Goal: Obtain resource: Download file/media

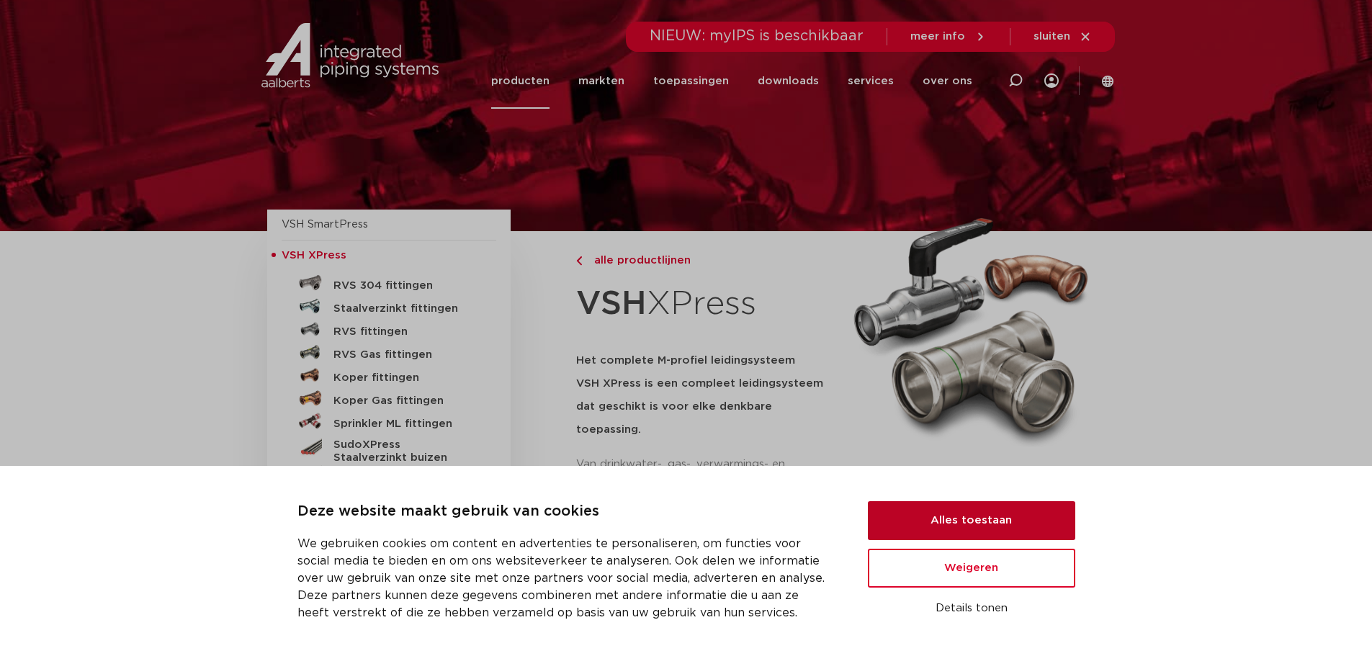
click at [944, 517] on button "Alles toestaan" at bounding box center [971, 520] width 207 height 39
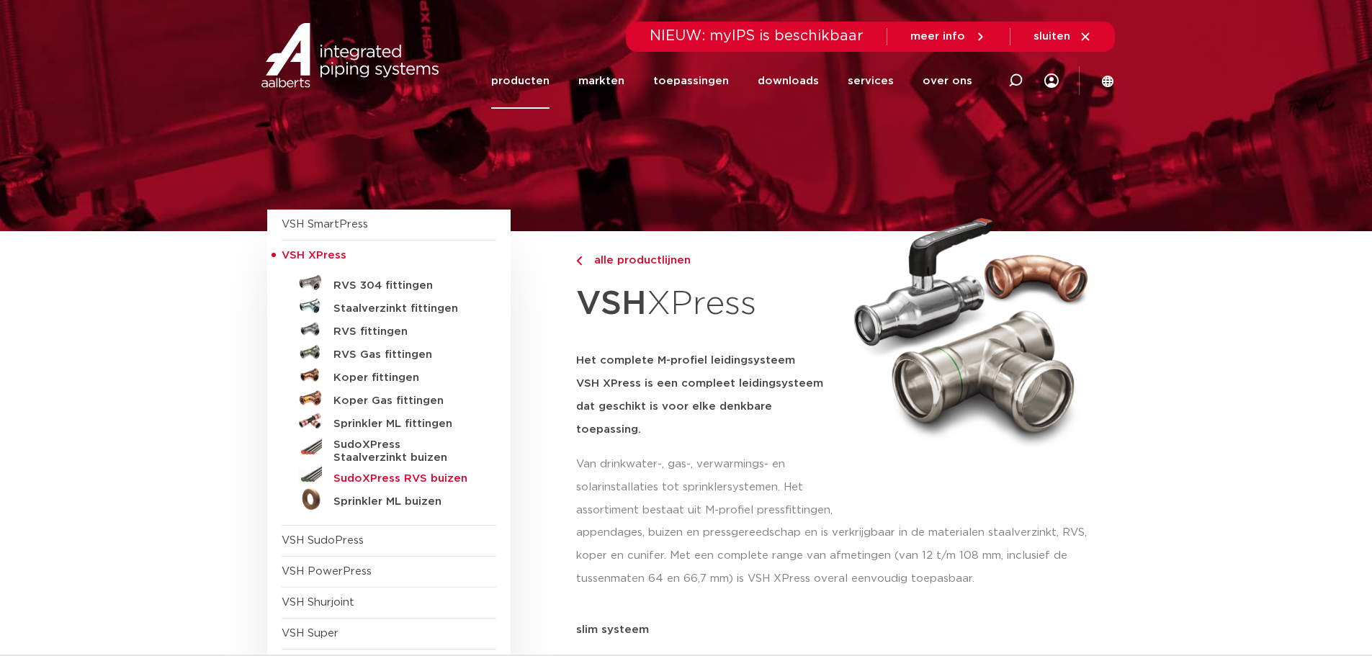
click at [364, 477] on h5 "SudoXPress RVS buizen" at bounding box center [404, 478] width 143 height 13
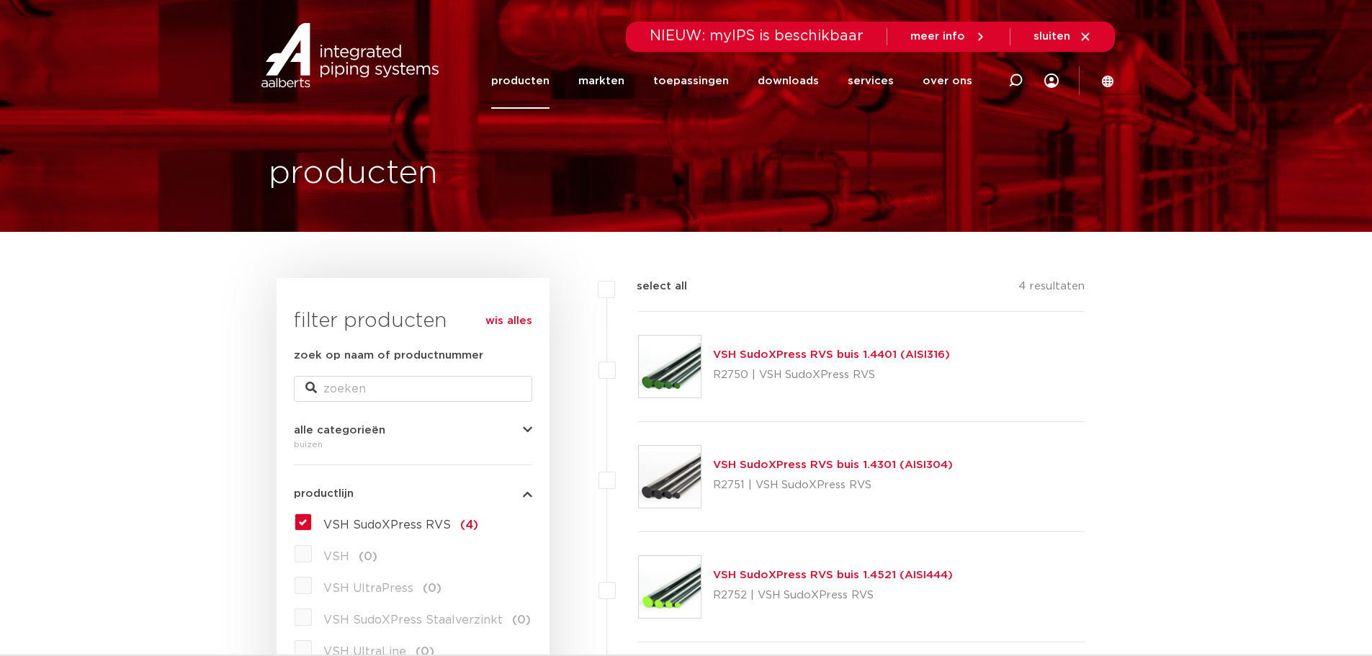
click at [847, 353] on link "VSH SudoXPress RVS buis 1.4401 (AISI316)" at bounding box center [831, 354] width 237 height 11
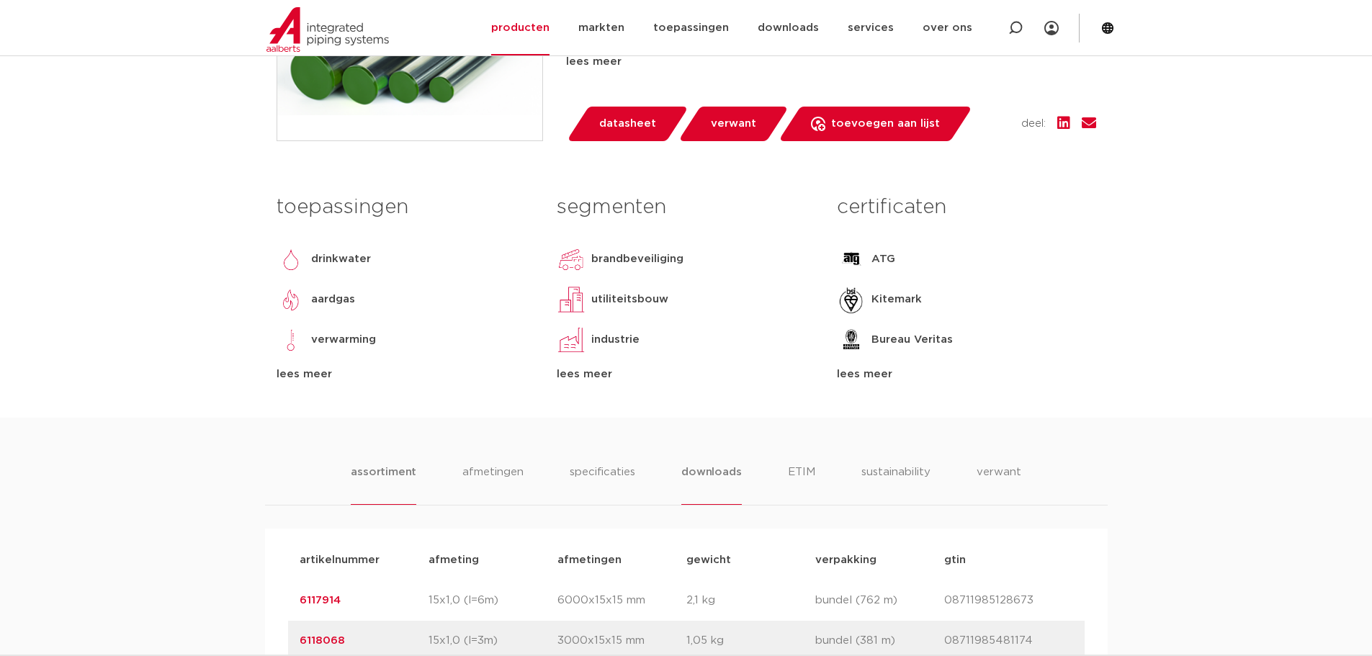
scroll to position [504, 0]
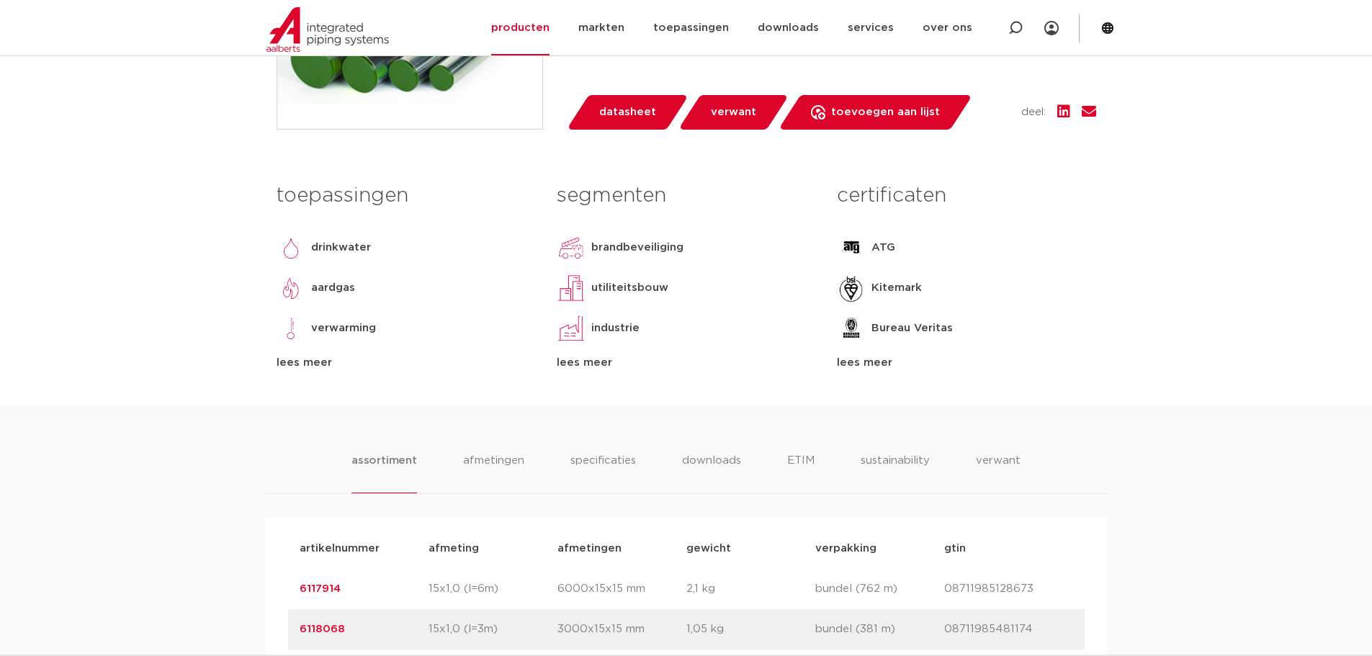
click at [576, 372] on div "lees meer" at bounding box center [686, 362] width 259 height 17
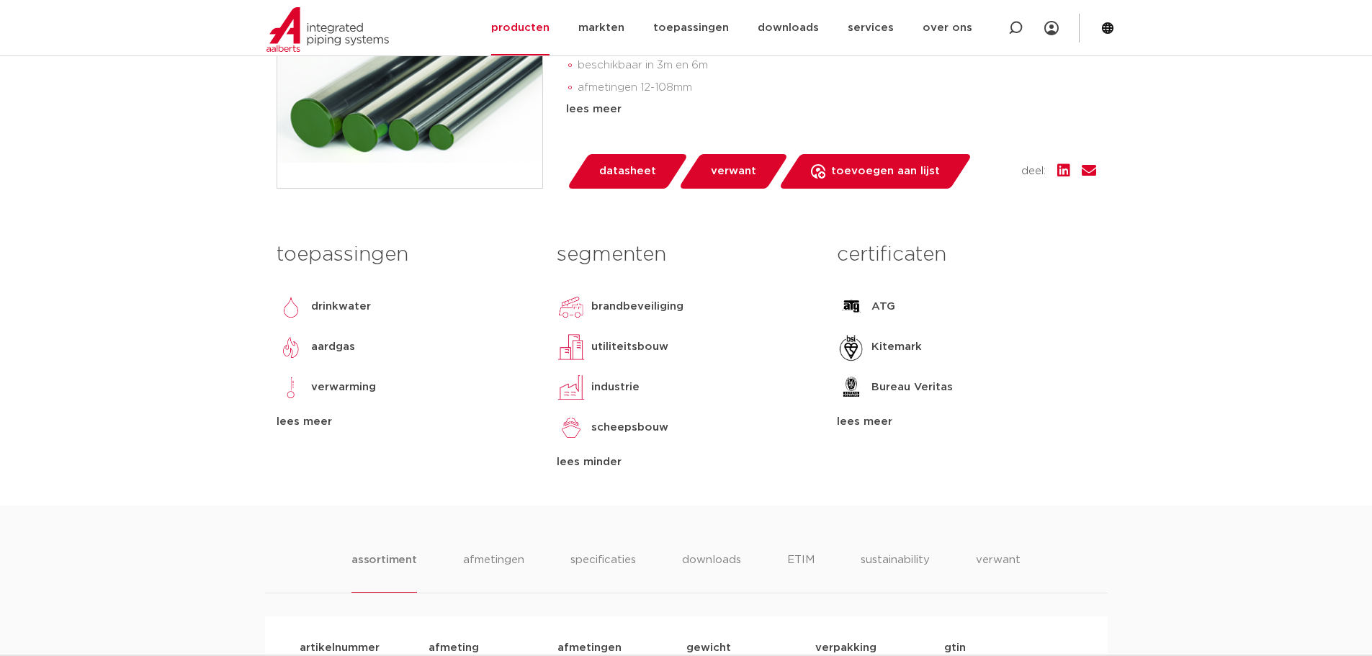
scroll to position [432, 0]
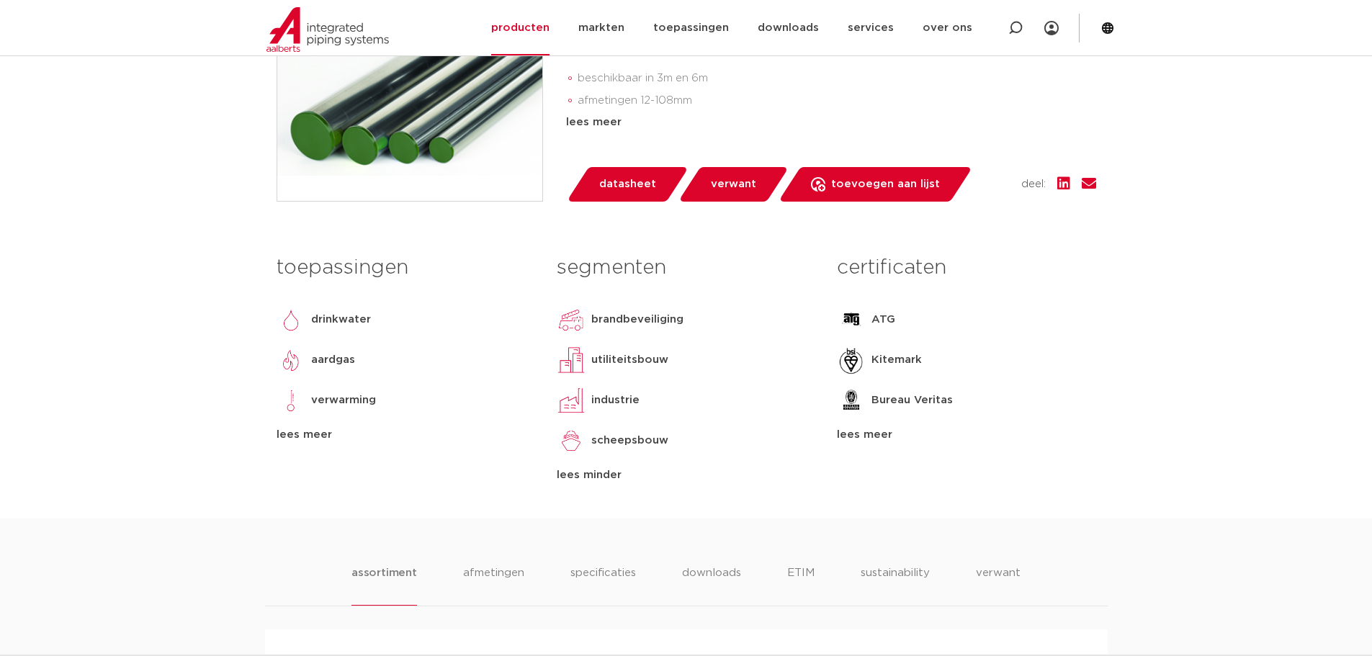
click at [312, 444] on div "lees meer" at bounding box center [406, 434] width 259 height 17
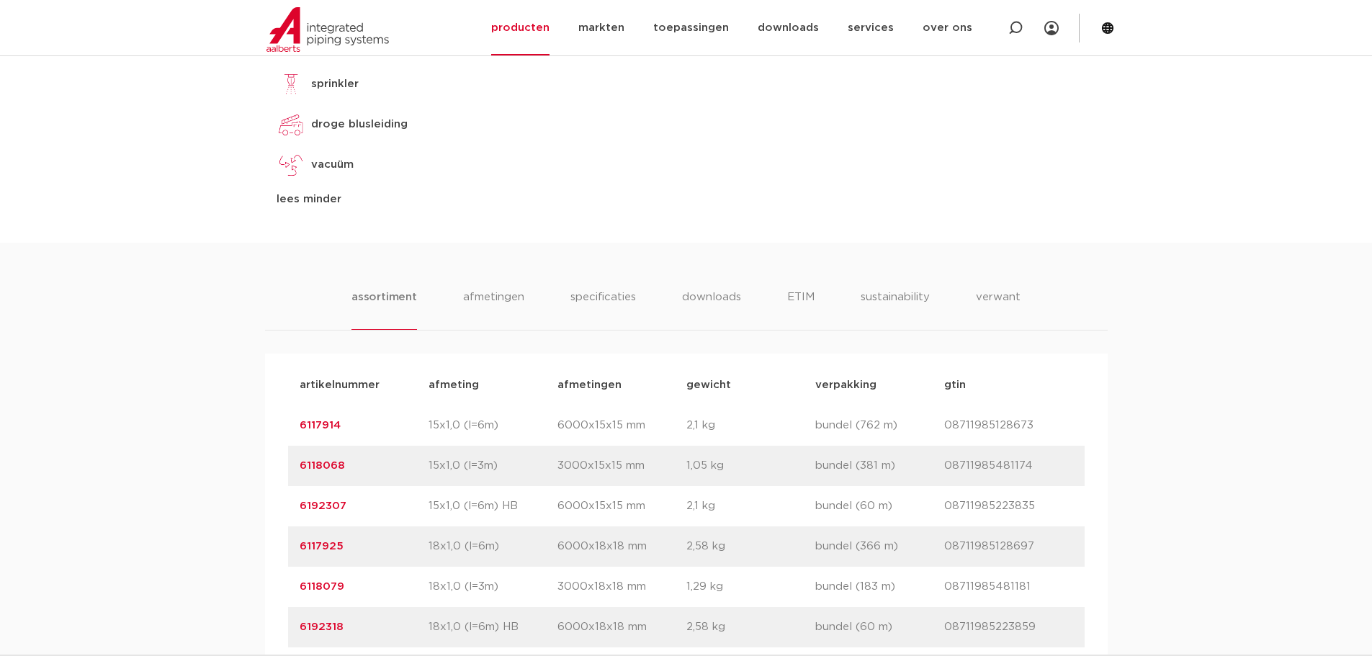
scroll to position [1008, 0]
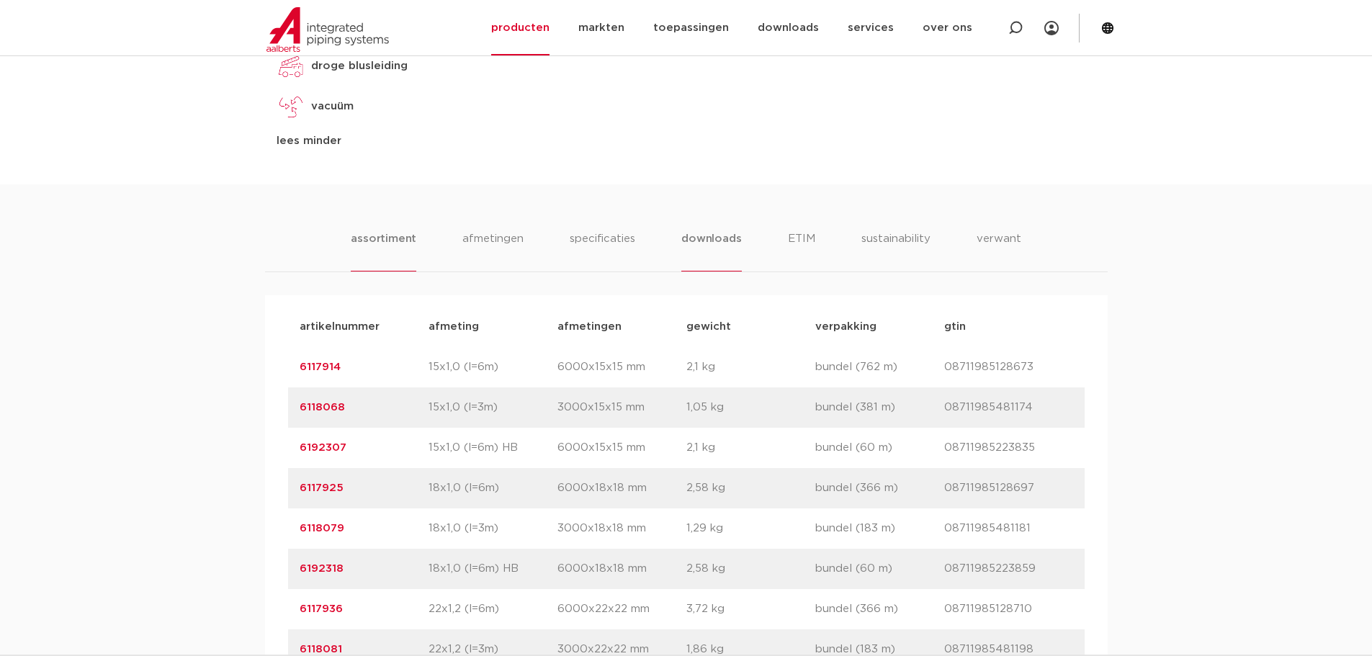
click at [711, 271] on li "downloads" at bounding box center [711, 250] width 60 height 41
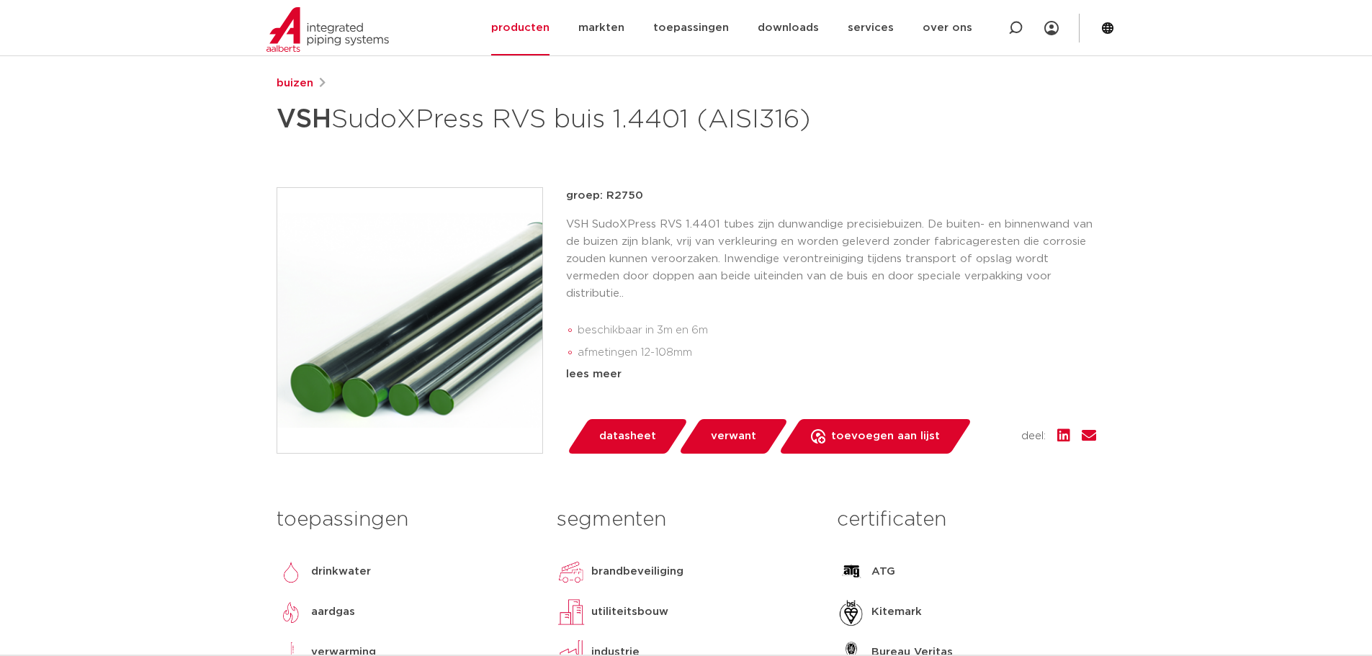
scroll to position [288, 0]
